Goal: Task Accomplishment & Management: Manage account settings

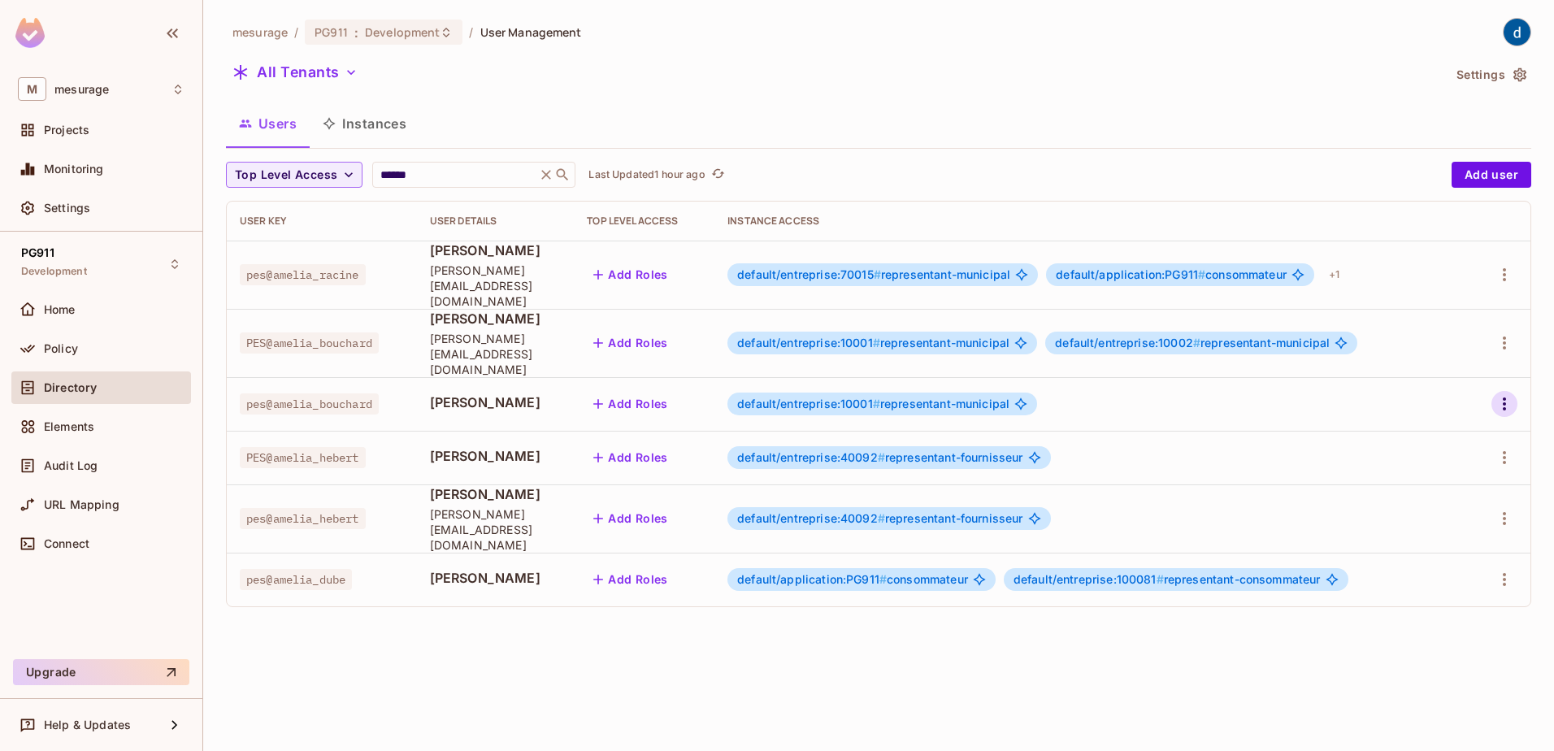
click at [1505, 394] on icon "button" at bounding box center [1505, 404] width 20 height 20
click at [1435, 408] on li "Edit" at bounding box center [1429, 412] width 151 height 36
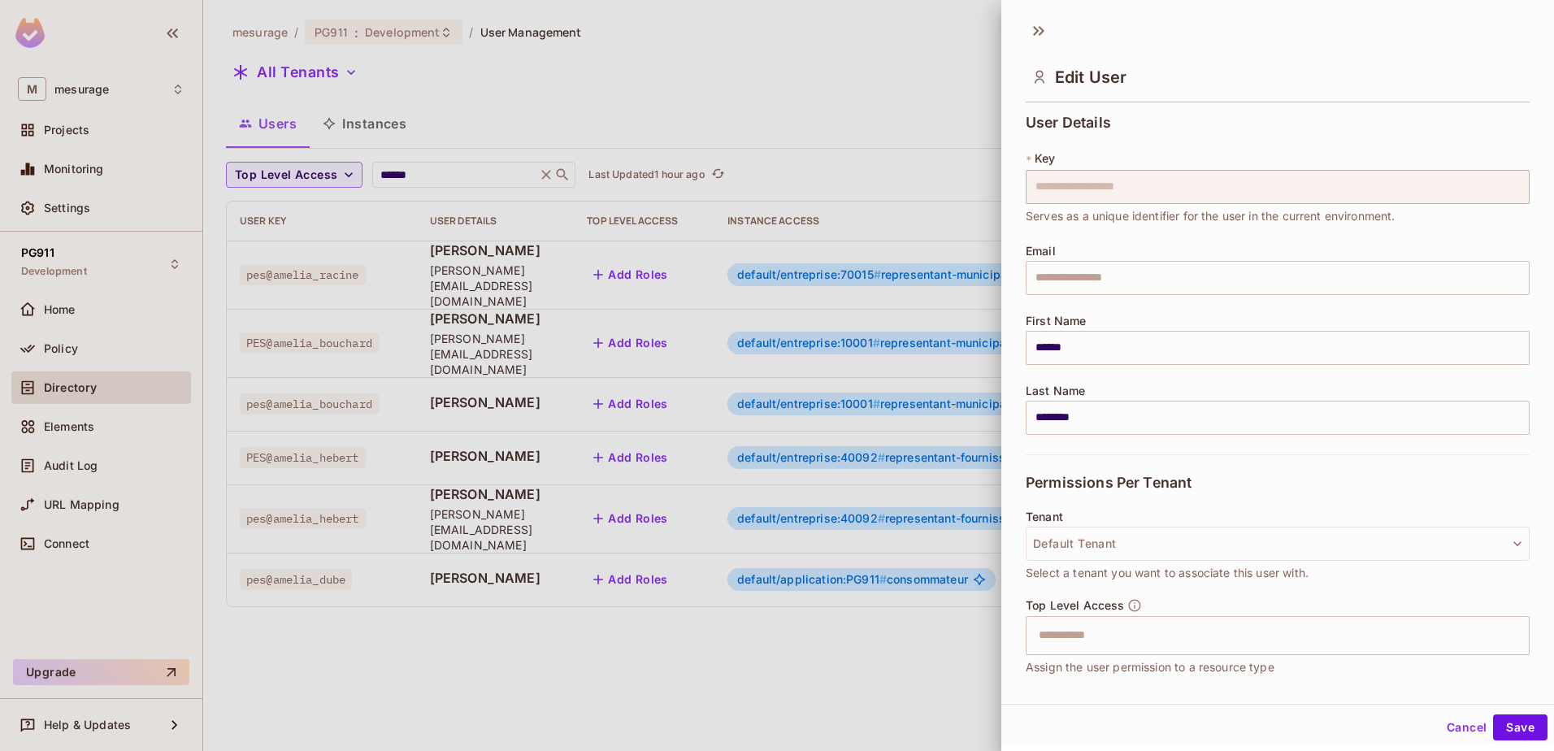
click at [567, 379] on div at bounding box center [777, 375] width 1554 height 751
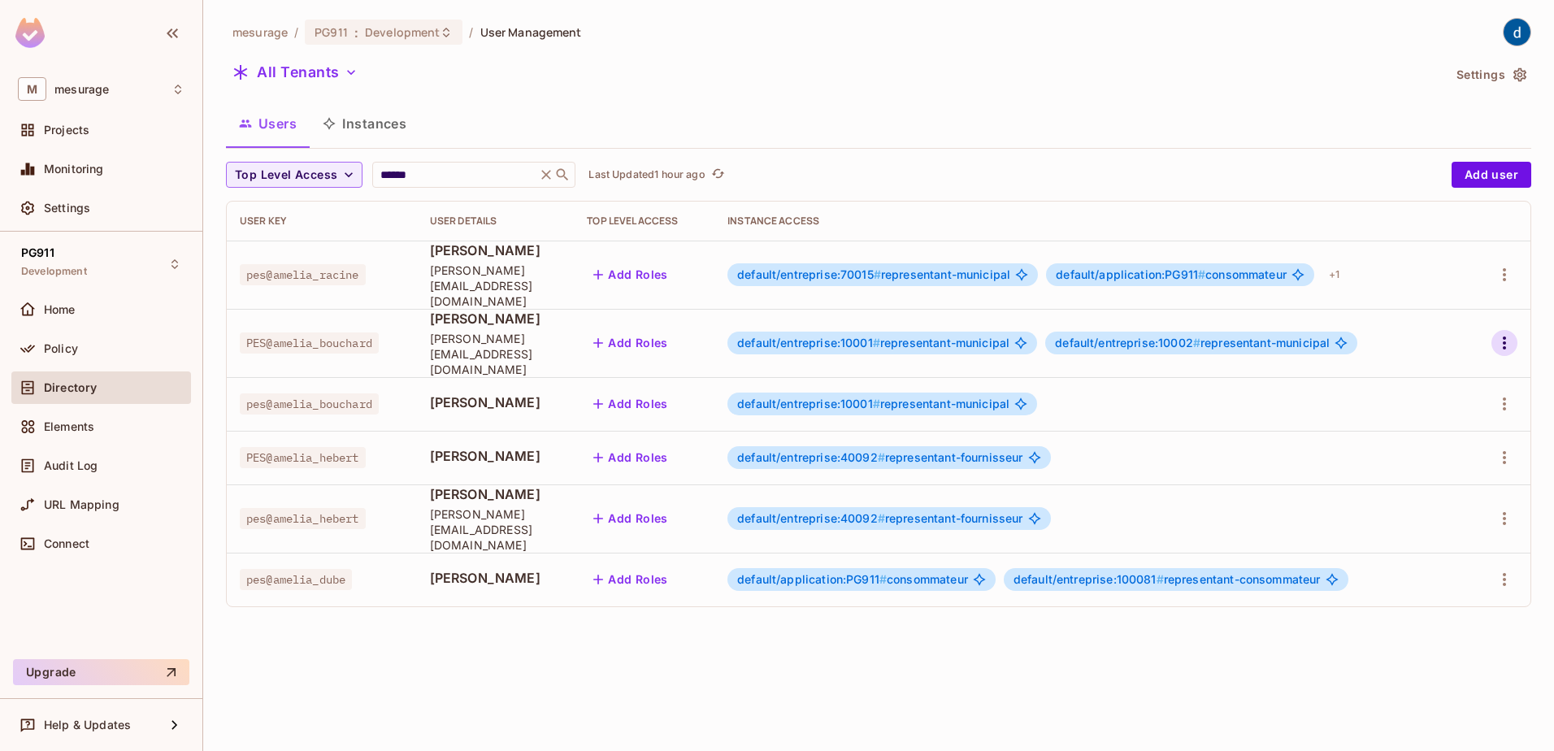
click at [1503, 333] on icon "button" at bounding box center [1505, 343] width 20 height 20
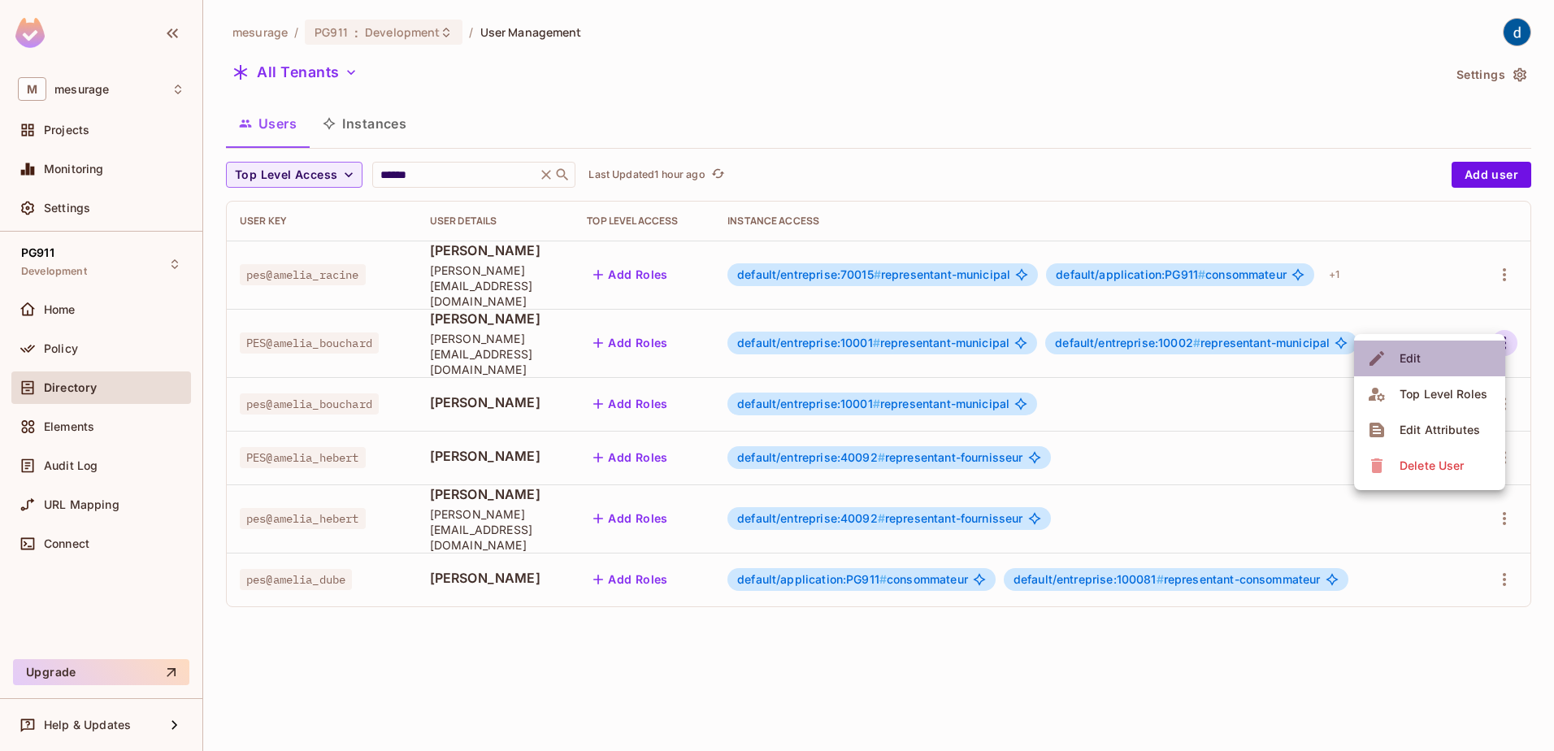
click at [1454, 358] on li "Edit" at bounding box center [1429, 359] width 151 height 36
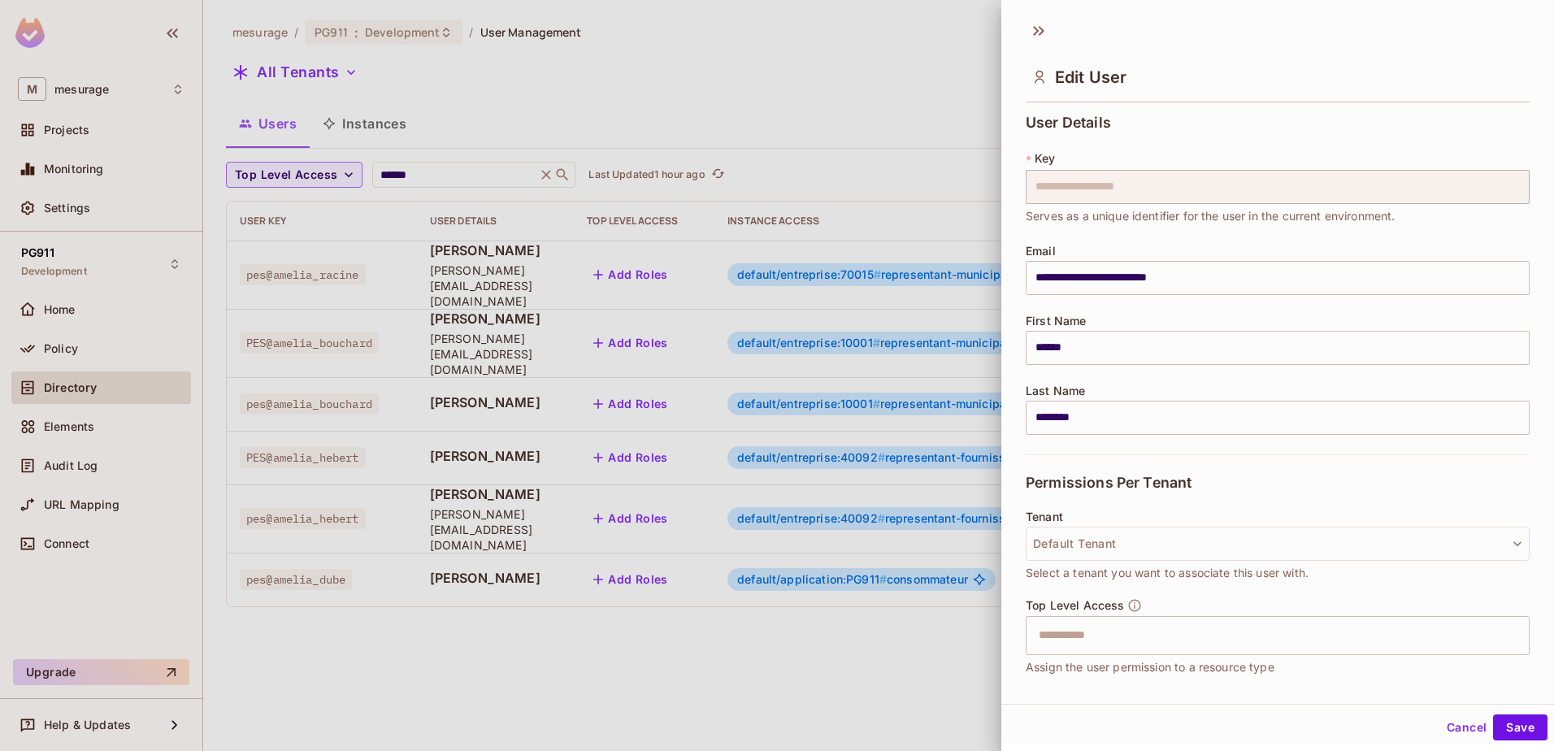
click at [688, 610] on div at bounding box center [777, 375] width 1554 height 751
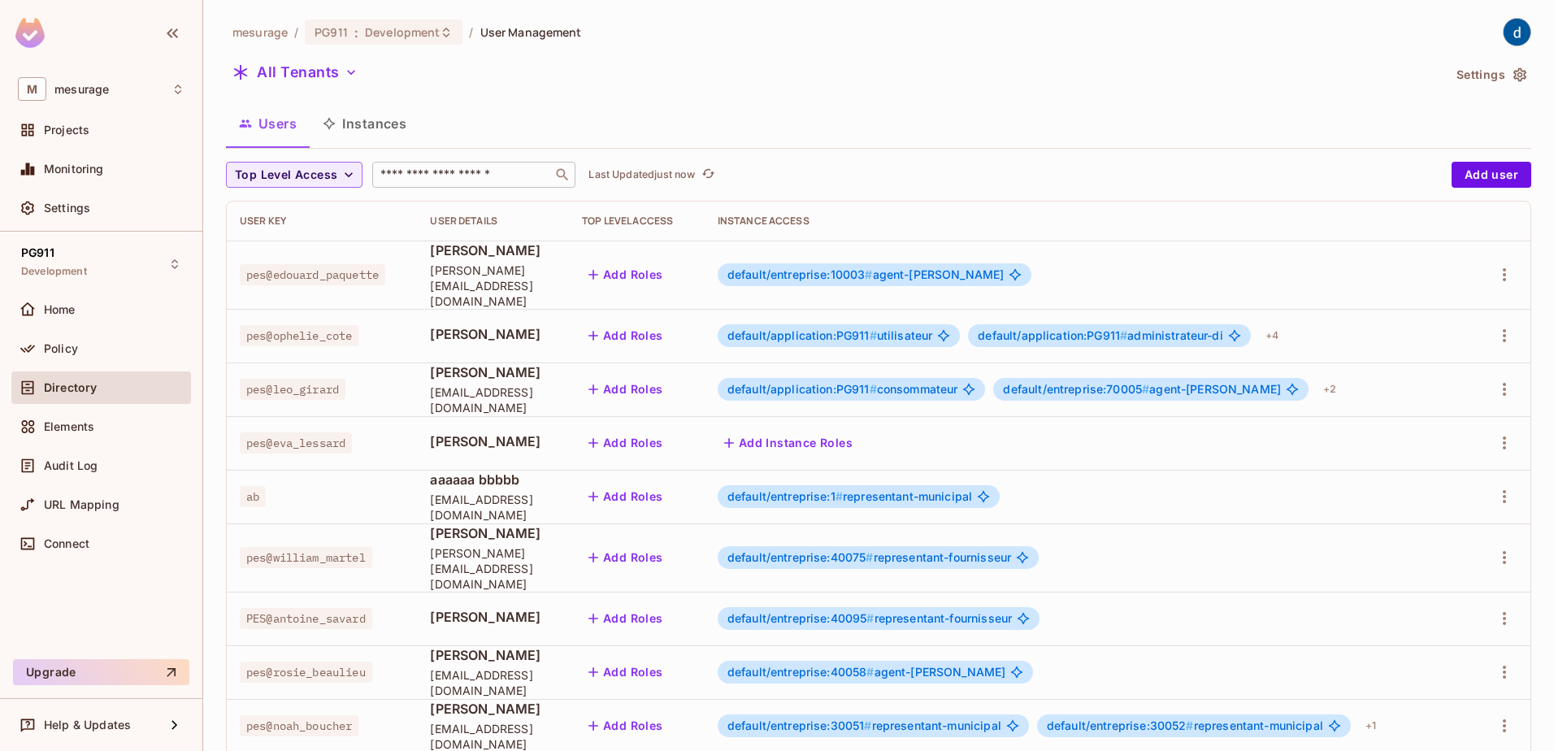
click at [415, 180] on input "text" at bounding box center [462, 175] width 171 height 16
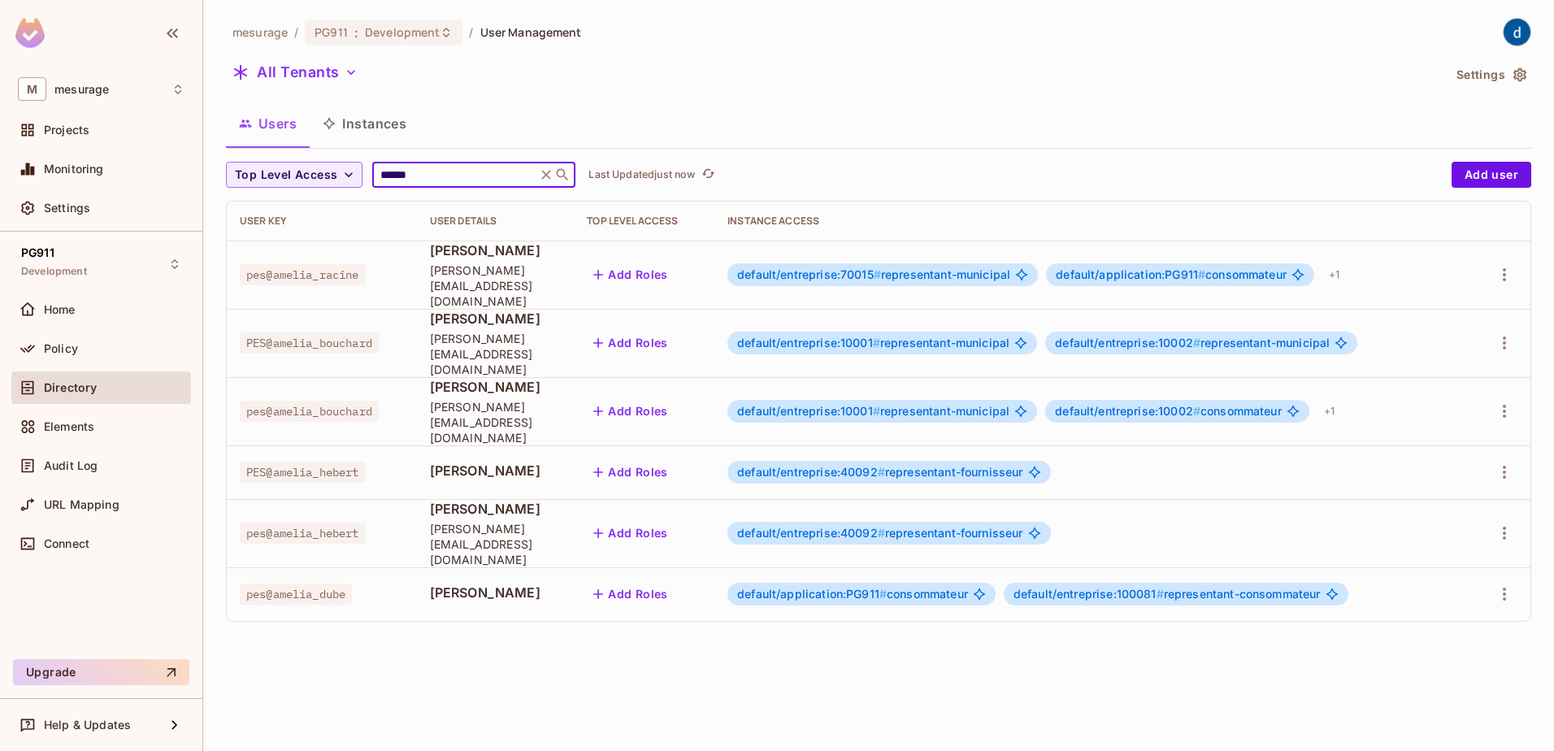
type input "******"
